Goal: Task Accomplishment & Management: Use online tool/utility

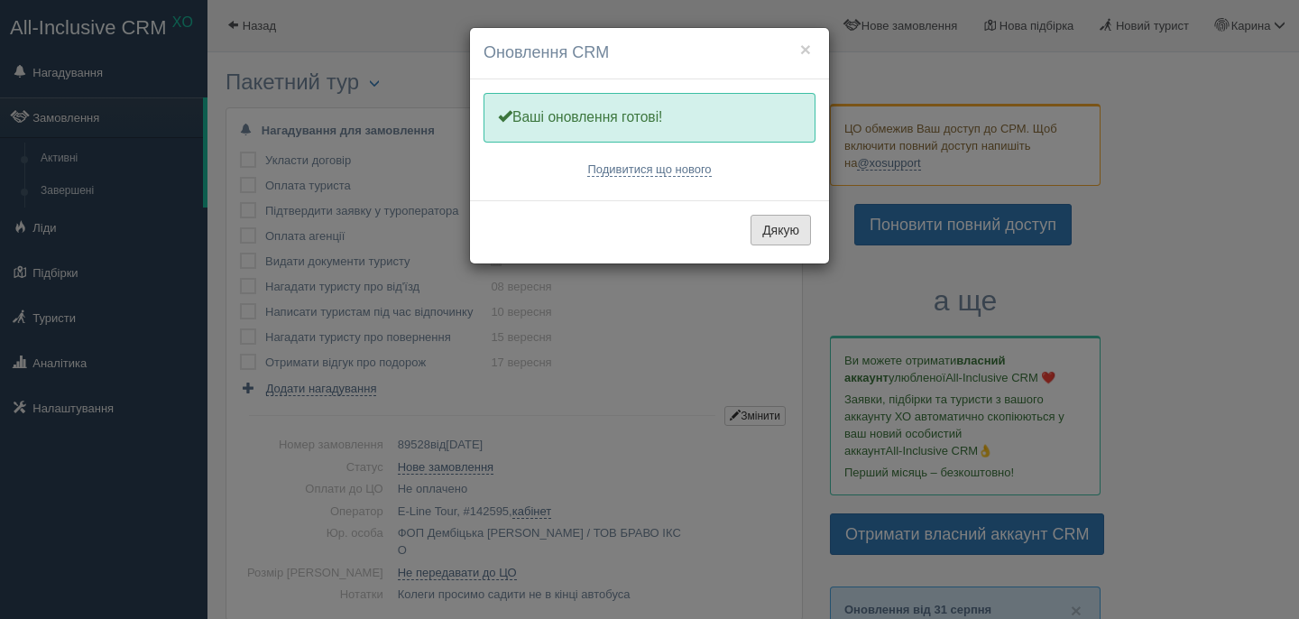
click at [775, 225] on button "Дякую" at bounding box center [780, 230] width 60 height 31
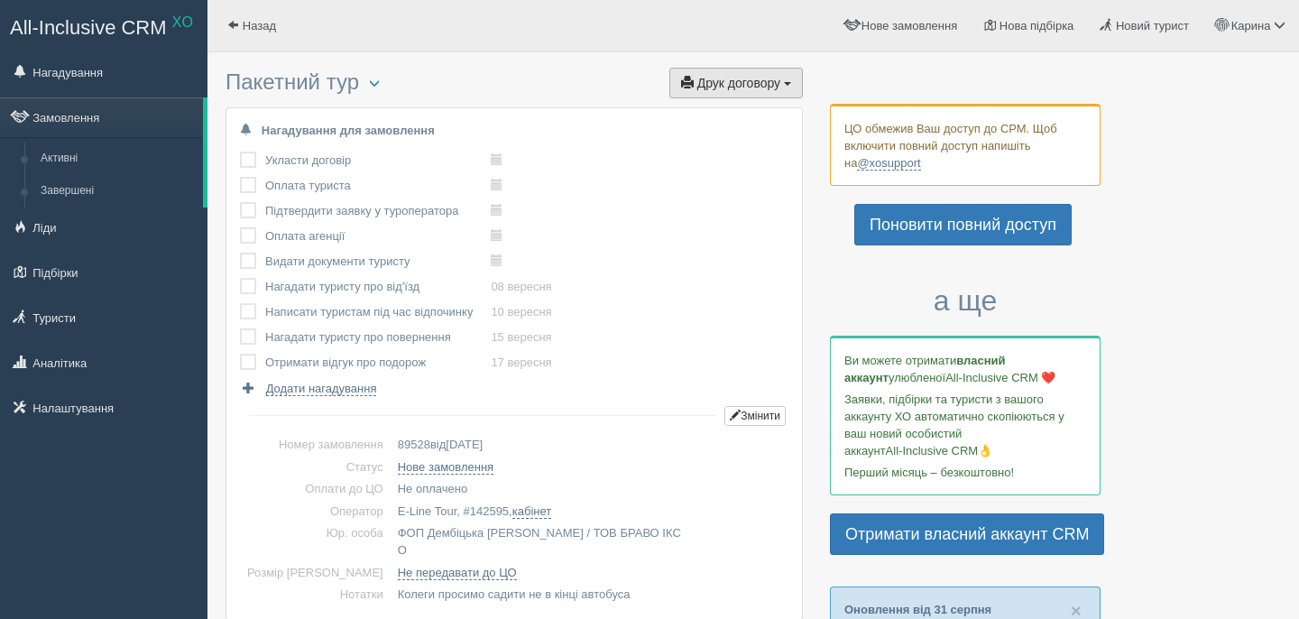
click at [691, 90] on button "Друк договору Друк" at bounding box center [735, 83] width 133 height 31
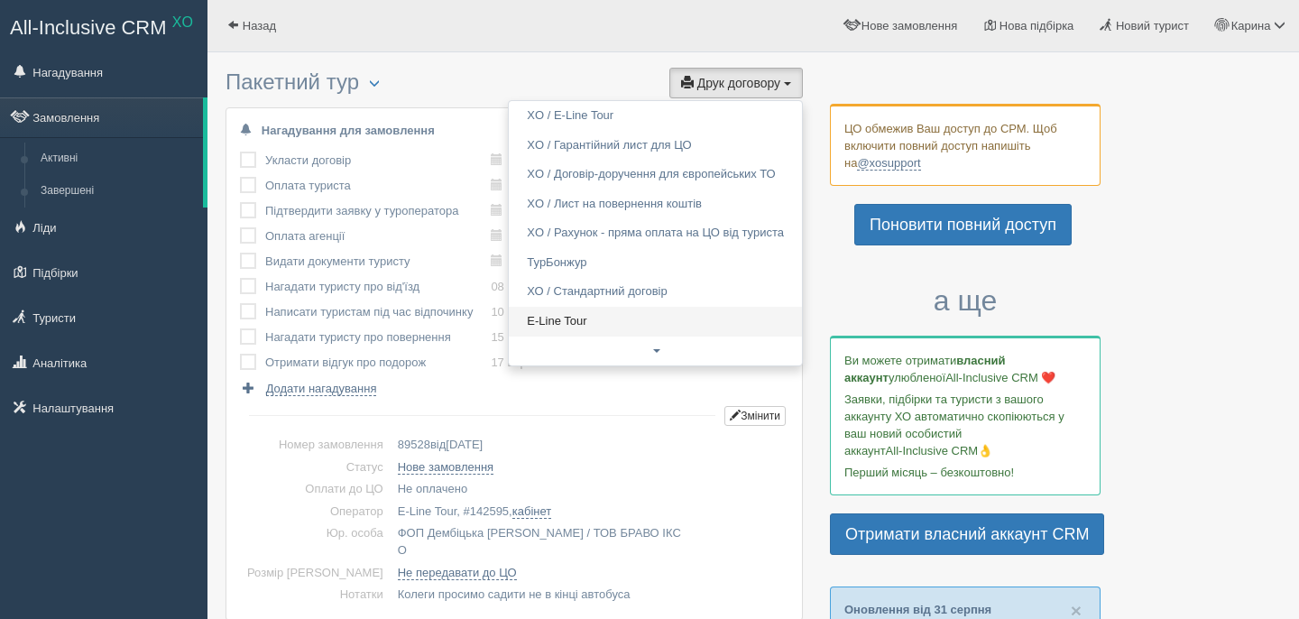
click at [598, 323] on link "E-Line Tour" at bounding box center [655, 322] width 293 height 30
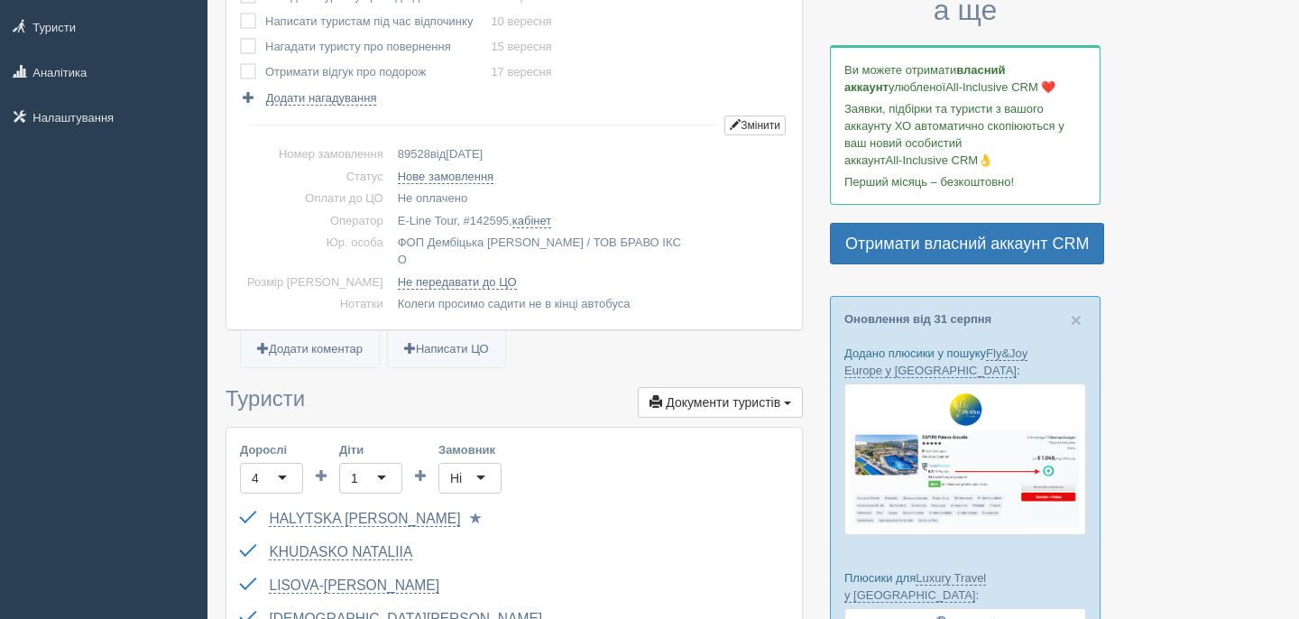
scroll to position [385, 0]
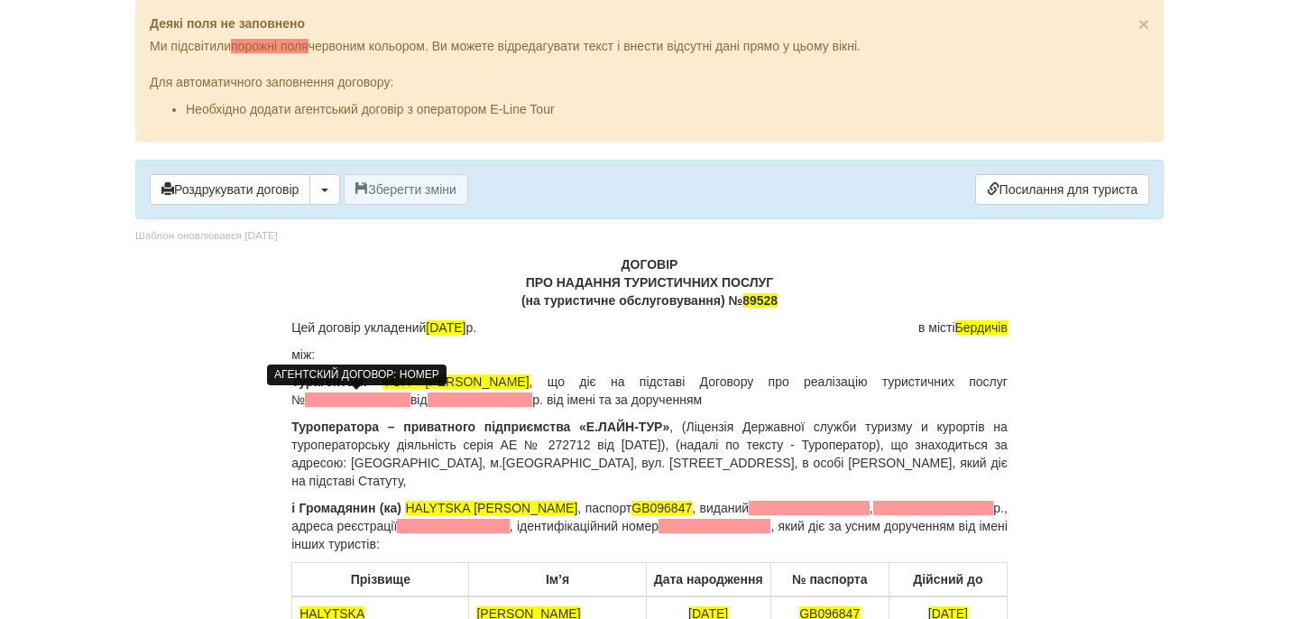
click at [362, 406] on span at bounding box center [358, 399] width 106 height 14
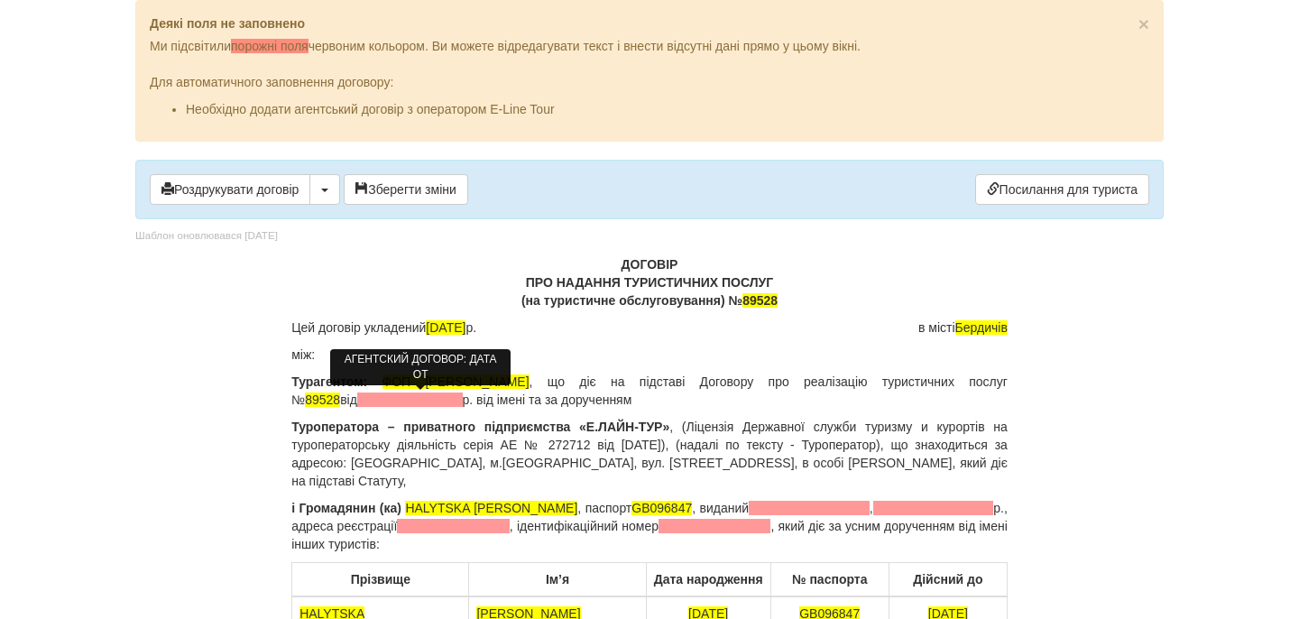
click at [394, 400] on span at bounding box center [410, 399] width 106 height 14
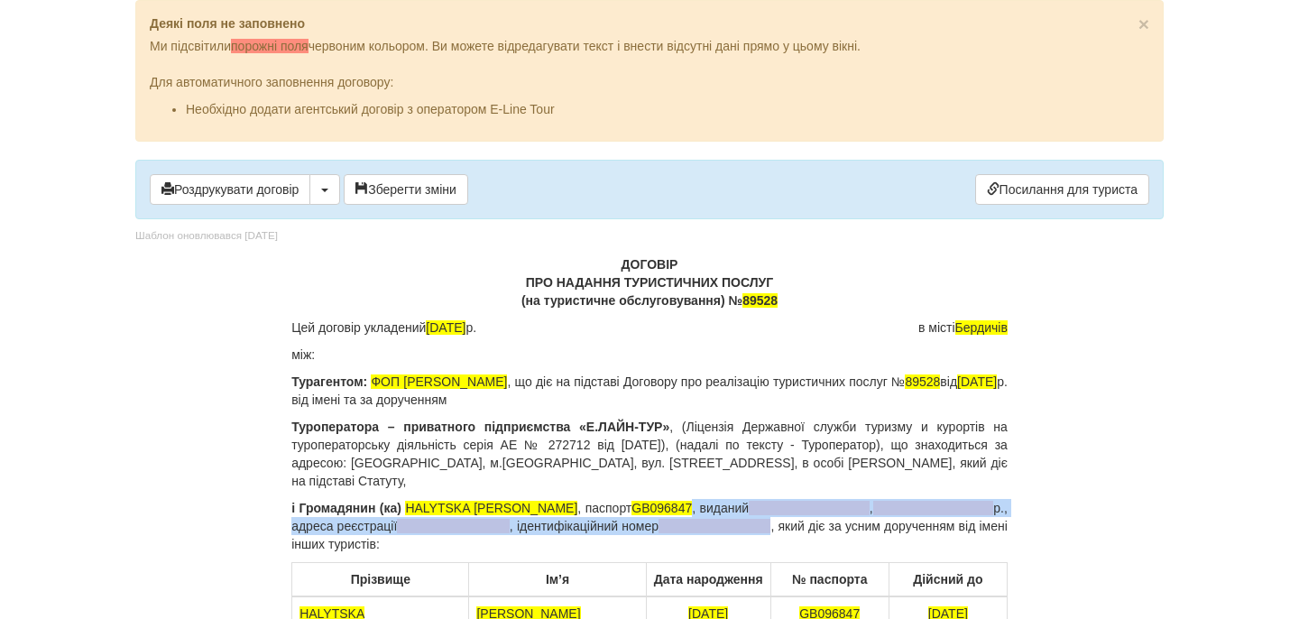
drag, startPoint x: 647, startPoint y: 509, endPoint x: 721, endPoint y: 519, distance: 75.6
click at [722, 519] on p "і Громадянин (ка) HALYTSKA HANNA , паспорт GB096847 , виданий , р., адреса реєс…" at bounding box center [649, 526] width 716 height 54
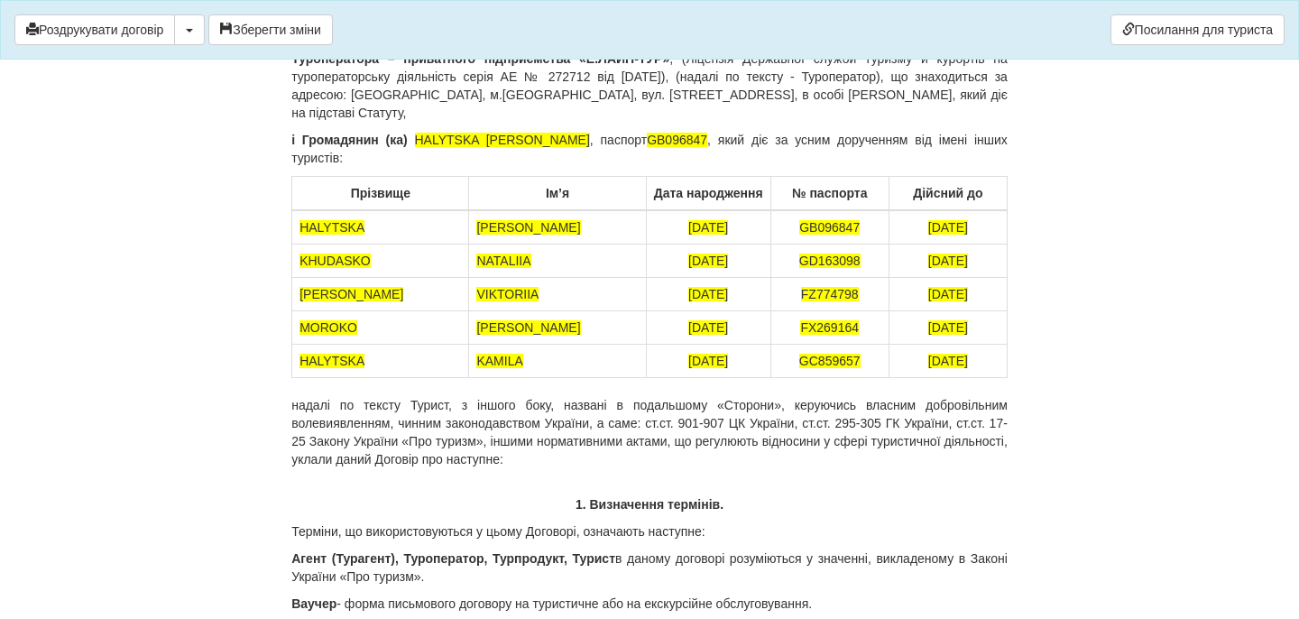
scroll to position [285, 0]
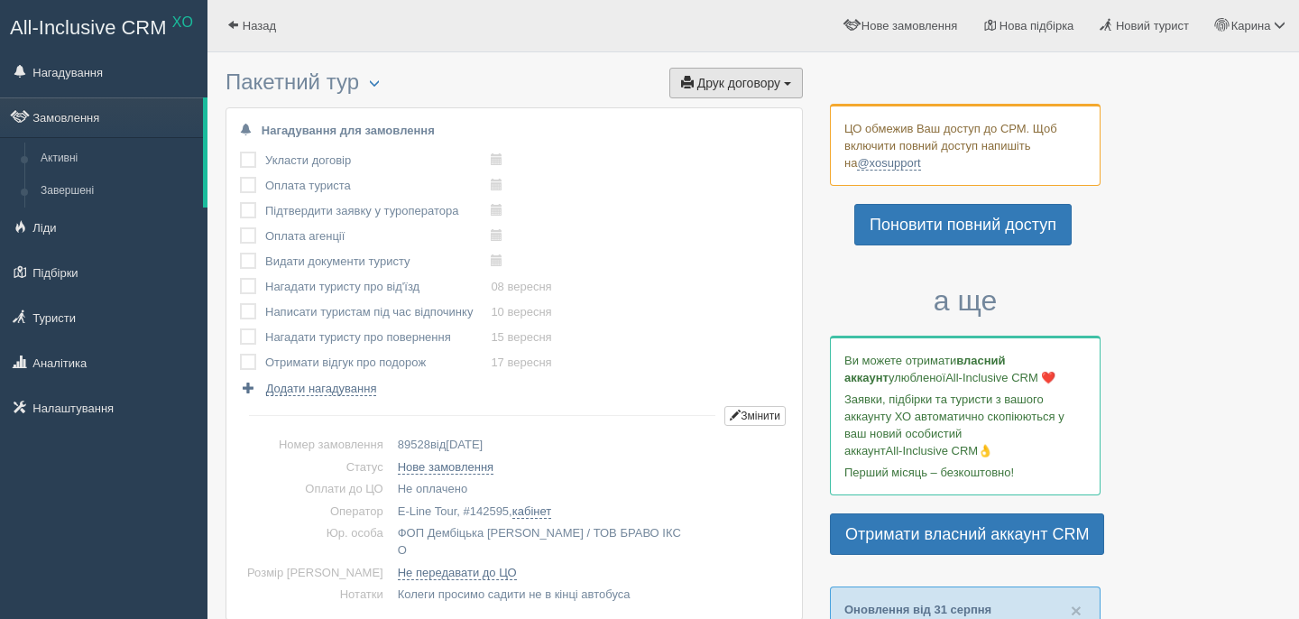
click at [721, 77] on span "Друк договору" at bounding box center [738, 83] width 83 height 14
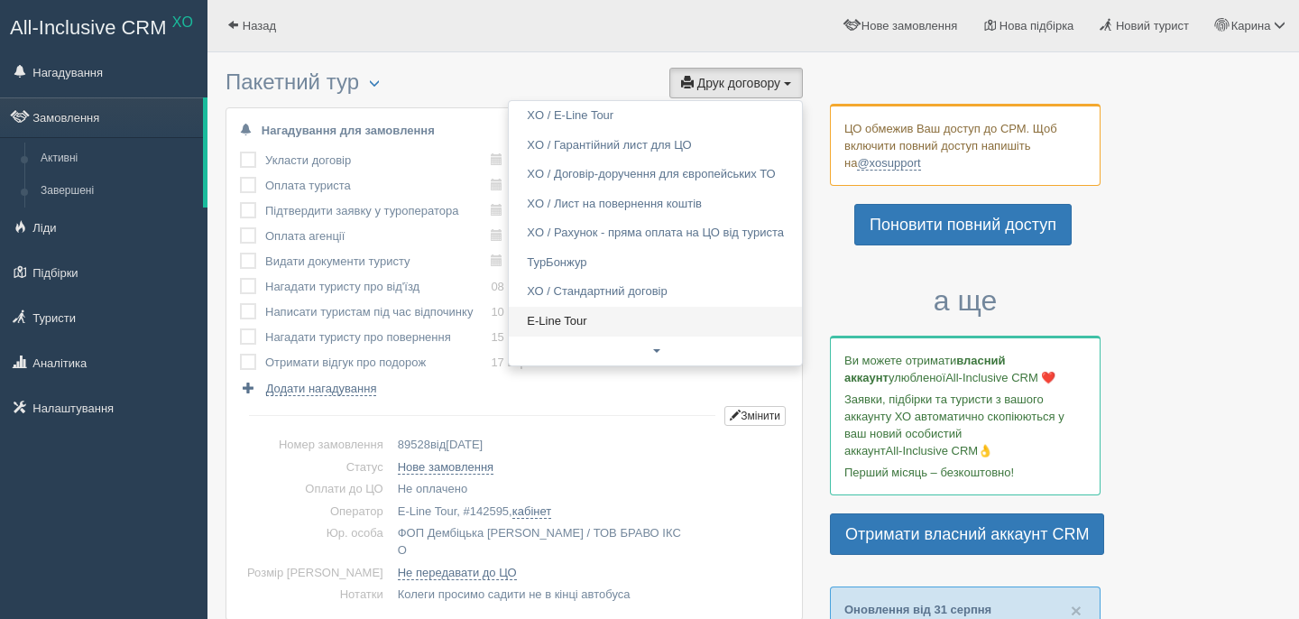
click at [537, 325] on link "E-Line Tour" at bounding box center [655, 322] width 293 height 30
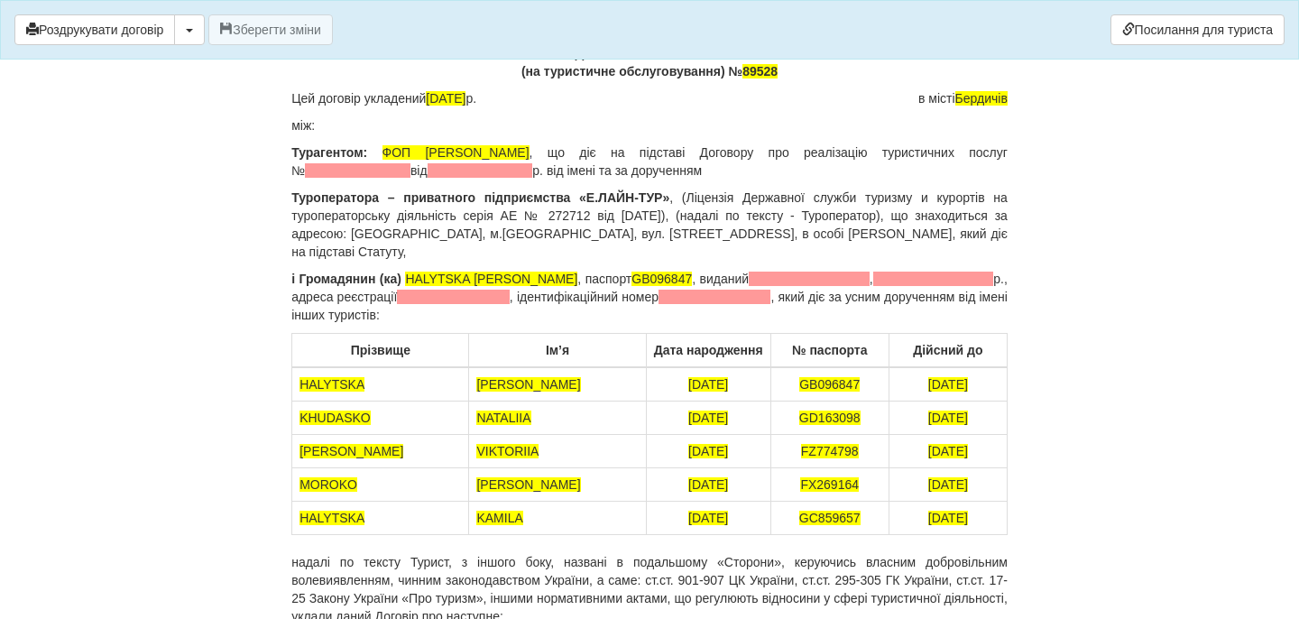
scroll to position [175, 0]
